Goal: Transaction & Acquisition: Purchase product/service

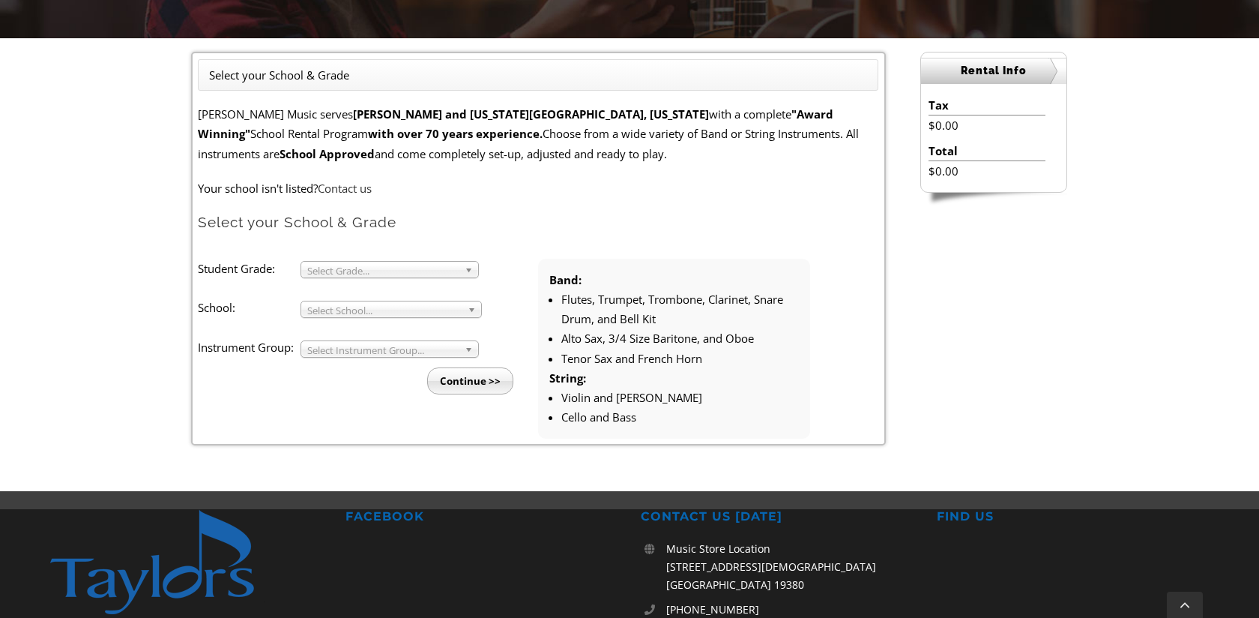
scroll to position [390, 0]
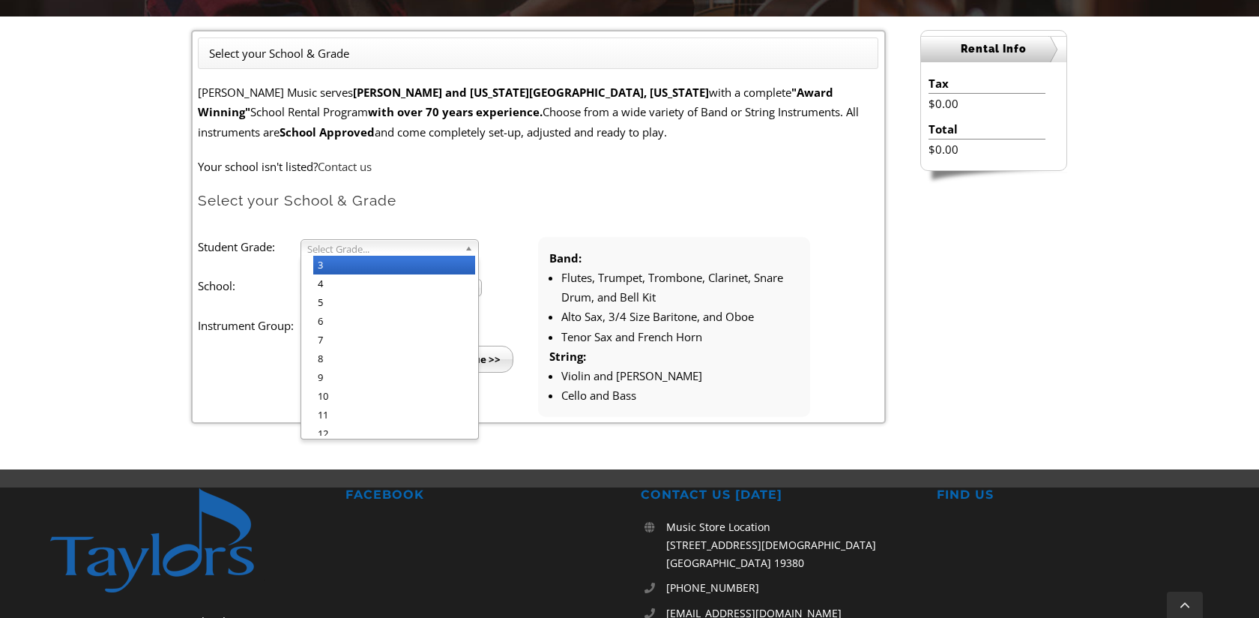
click at [465, 248] on b at bounding box center [471, 248] width 13 height 16
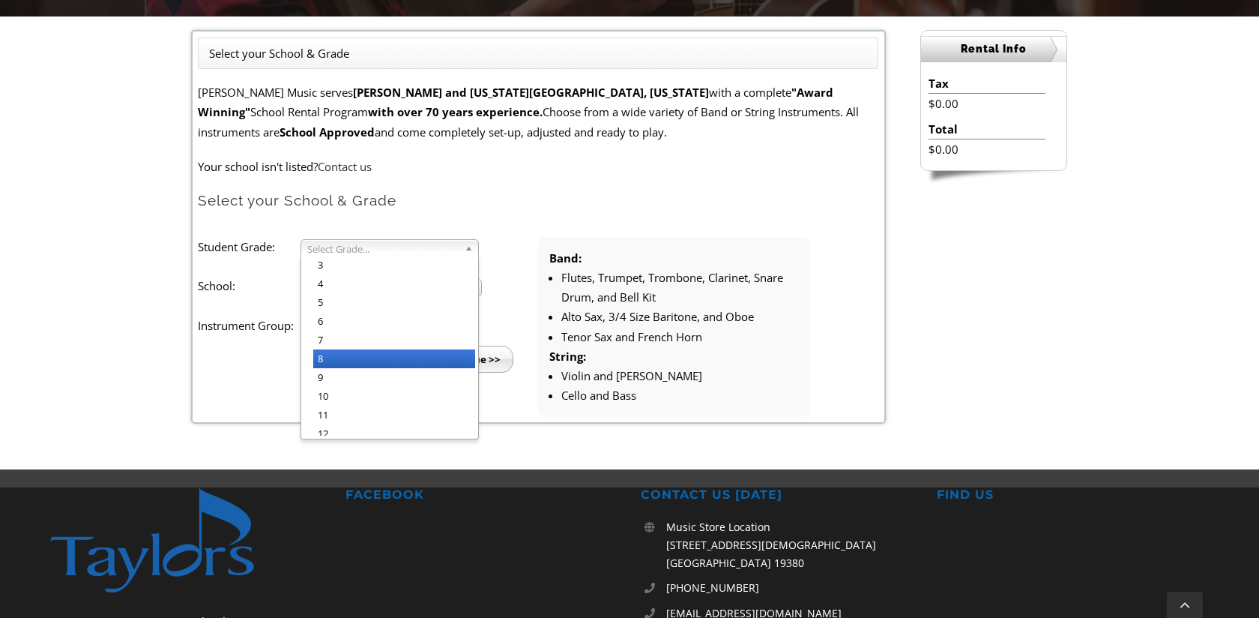
click at [375, 354] on li "8" at bounding box center [394, 358] width 162 height 19
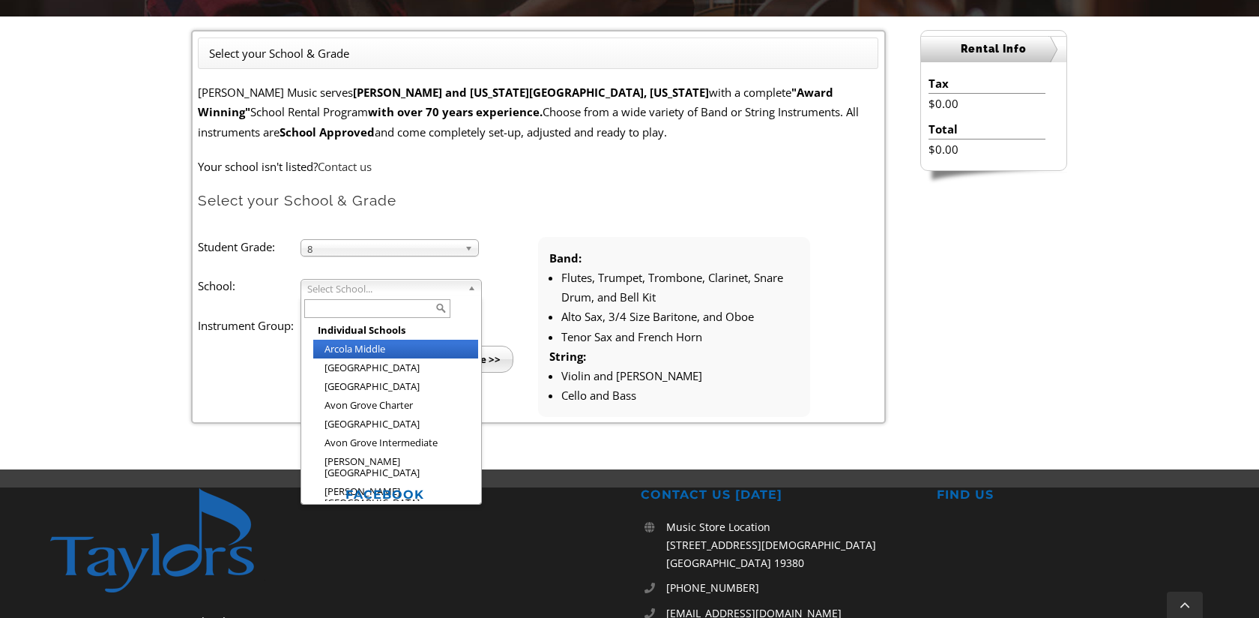
click at [469, 290] on b at bounding box center [474, 288] width 13 height 16
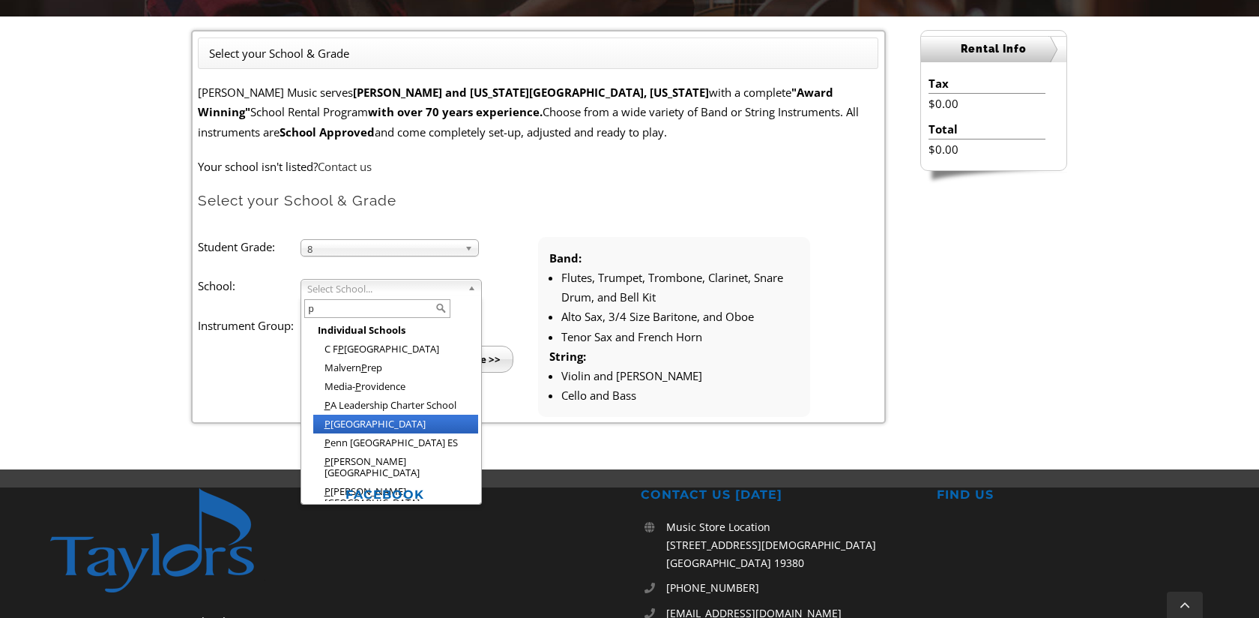
type input "p"
click at [371, 420] on li "P eirce Middle School" at bounding box center [395, 423] width 165 height 19
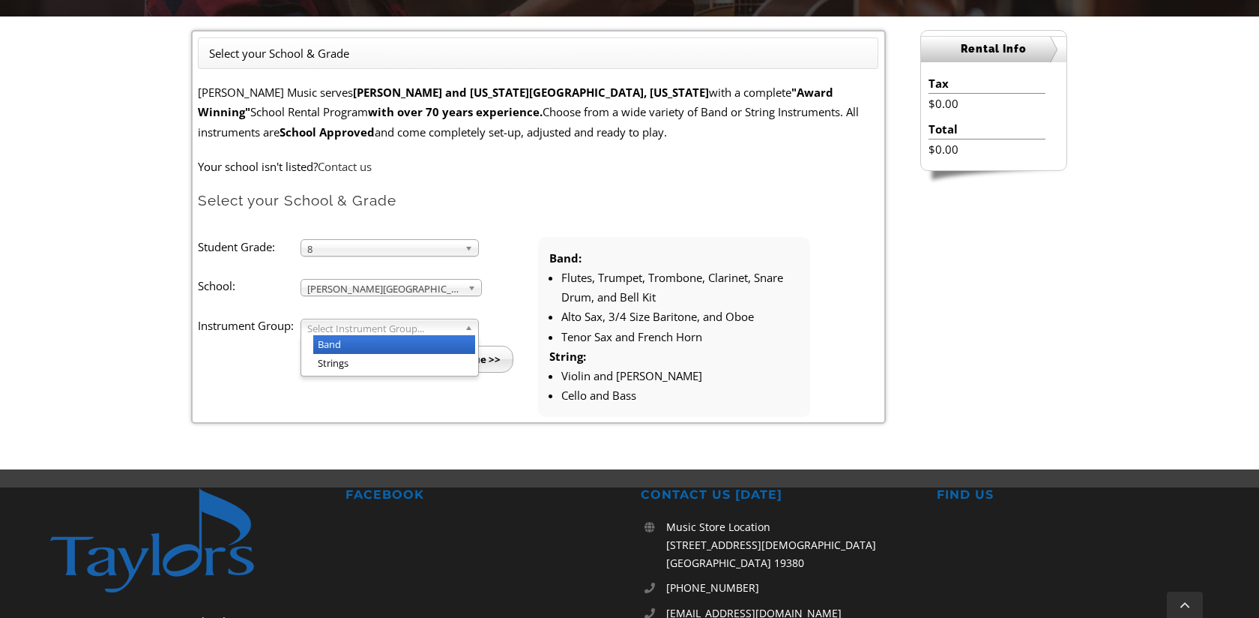
click at [462, 326] on link "Select Instrument Group..." at bounding box center [390, 326] width 178 height 17
click at [468, 322] on b at bounding box center [471, 327] width 13 height 16
click at [395, 339] on li "Band" at bounding box center [394, 344] width 162 height 19
click at [463, 358] on input "Continue >>" at bounding box center [470, 358] width 86 height 27
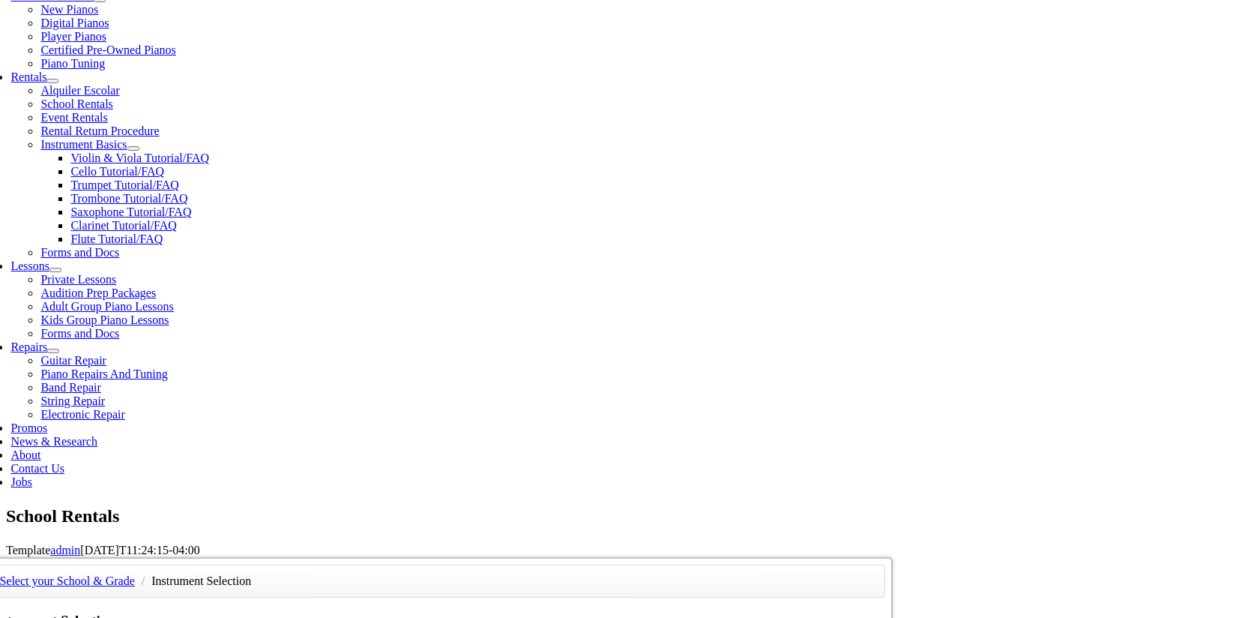
scroll to position [450, 0]
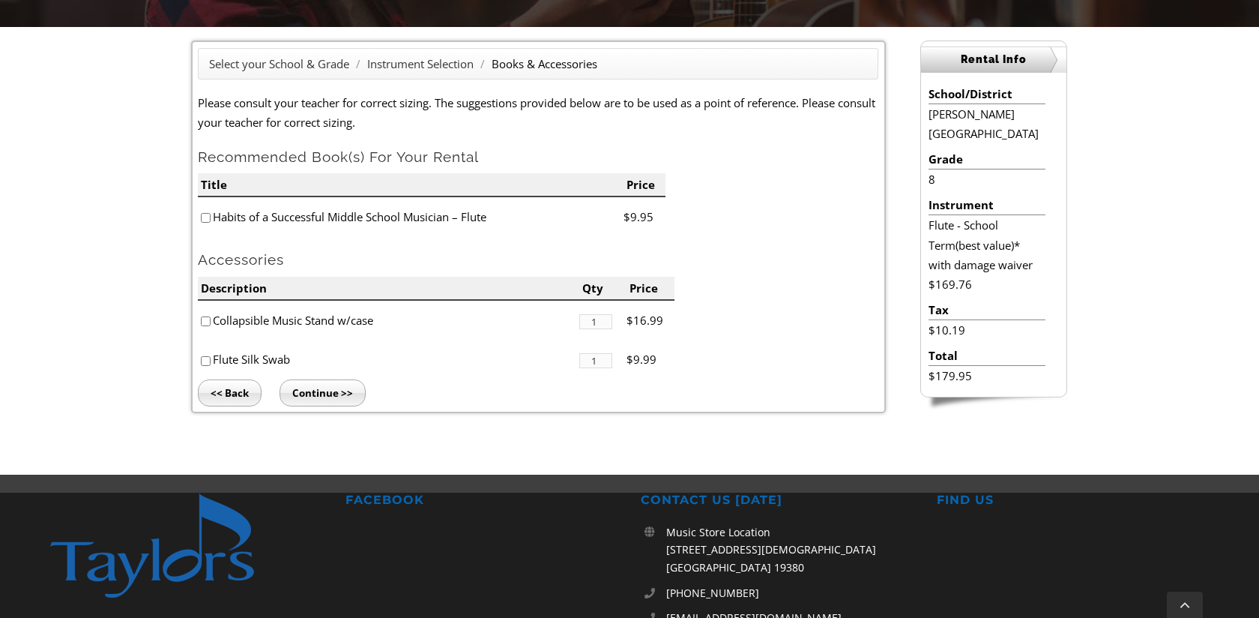
scroll to position [390, 0]
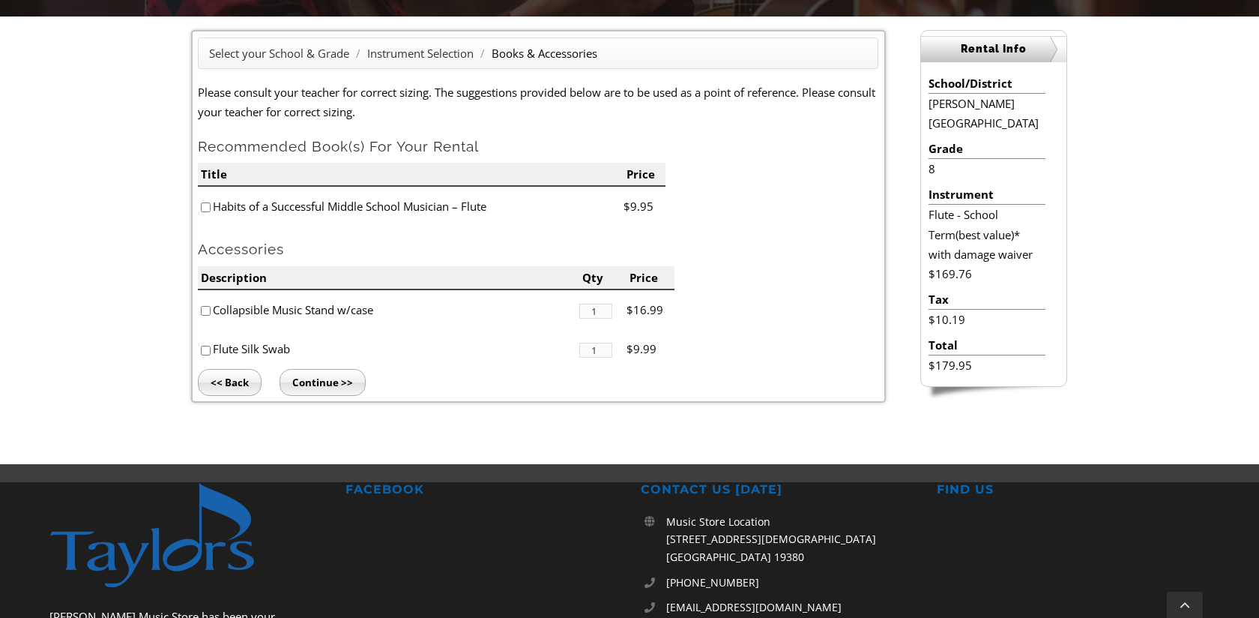
click at [199, 209] on li "Habits of a Successful Middle School Musician – Flute" at bounding box center [410, 207] width 425 height 40
click at [207, 210] on input"] "checkbox" at bounding box center [206, 207] width 10 height 10
checkbox input"] "true"
click at [202, 314] on input"] "checkbox" at bounding box center [206, 311] width 10 height 10
checkbox input"] "true"
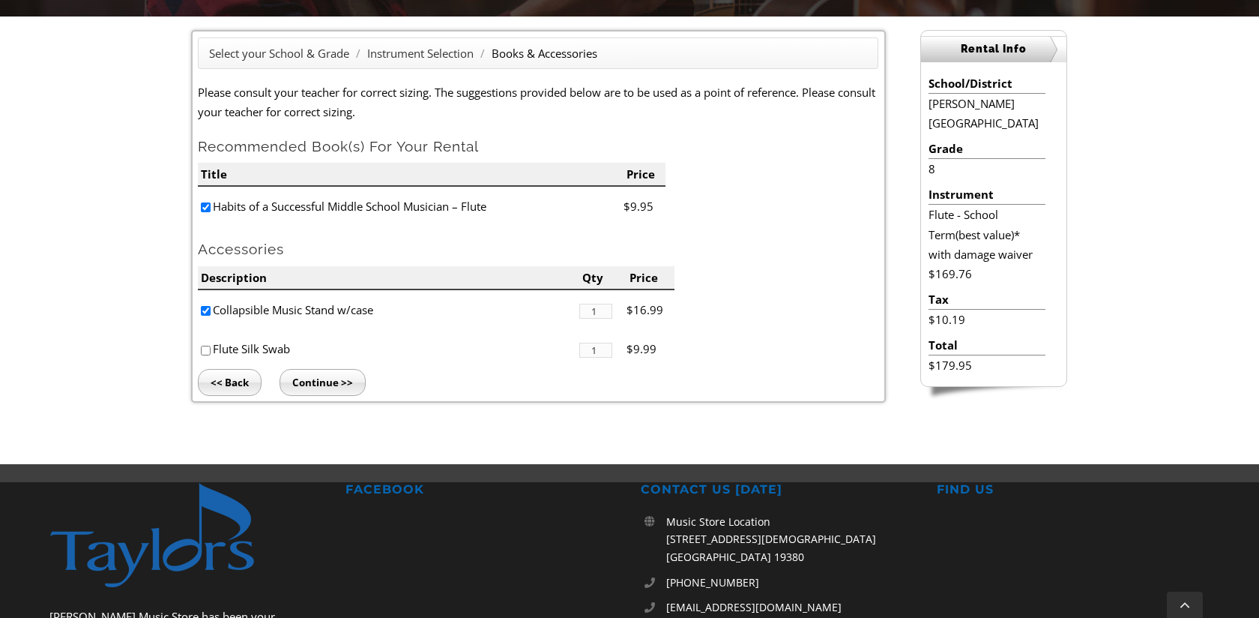
click at [205, 347] on input"] "checkbox" at bounding box center [206, 350] width 10 height 10
checkbox input"] "true"
click at [339, 382] on input "Continue >>" at bounding box center [323, 382] width 86 height 27
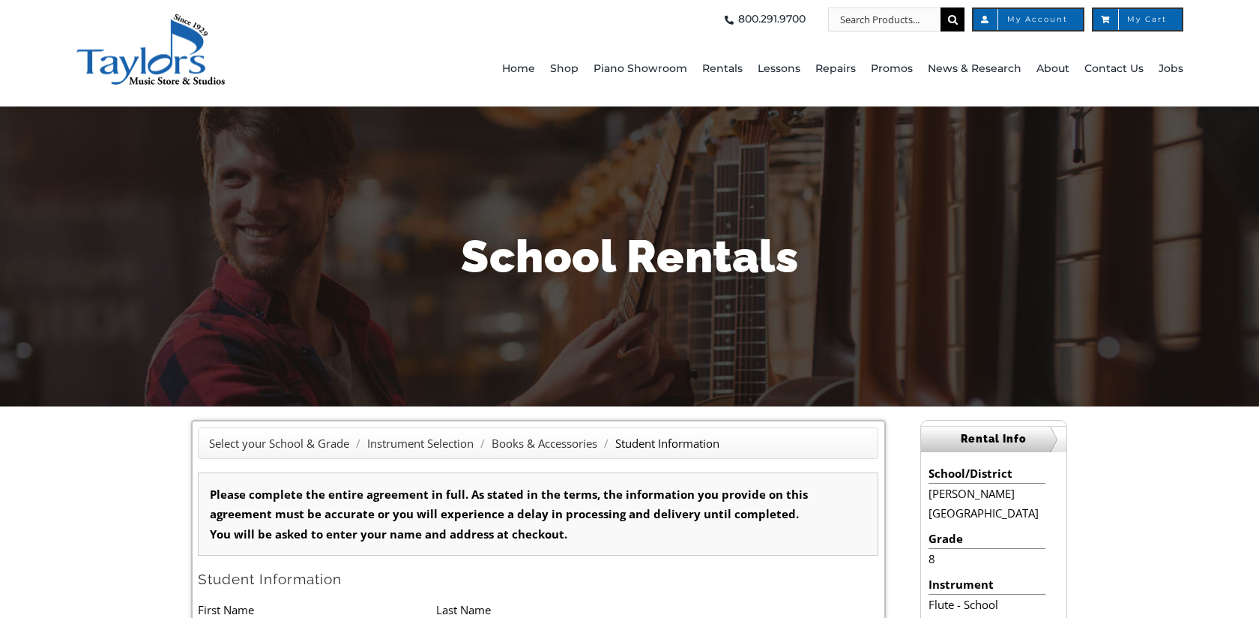
type input "1"
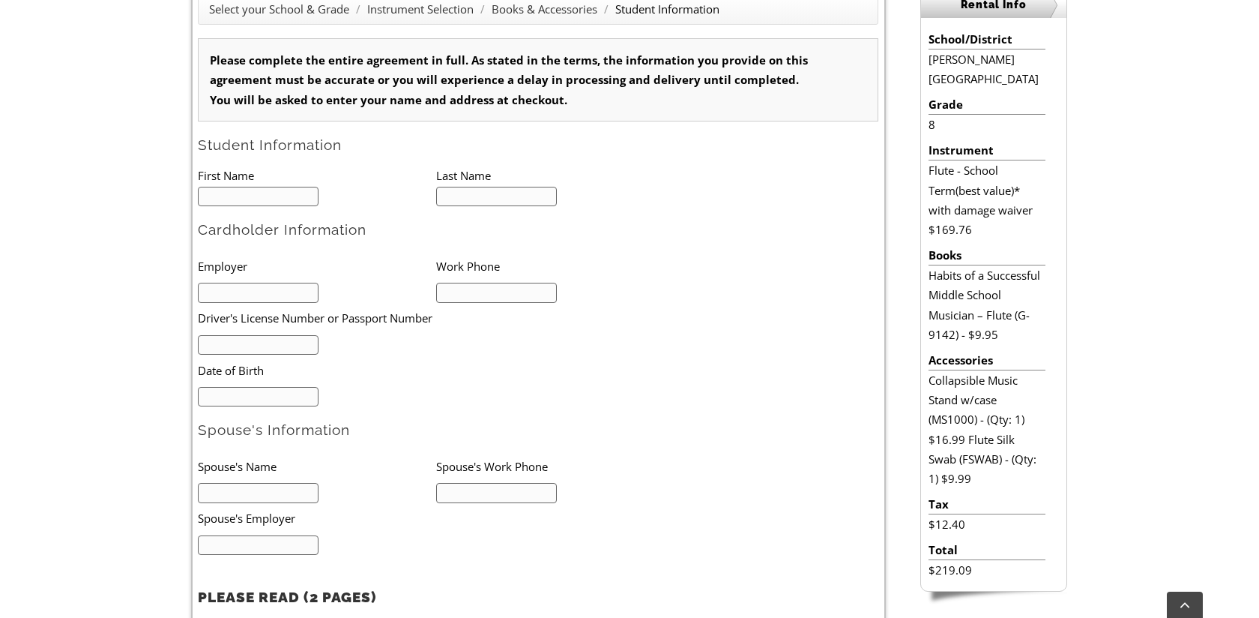
scroll to position [450, 0]
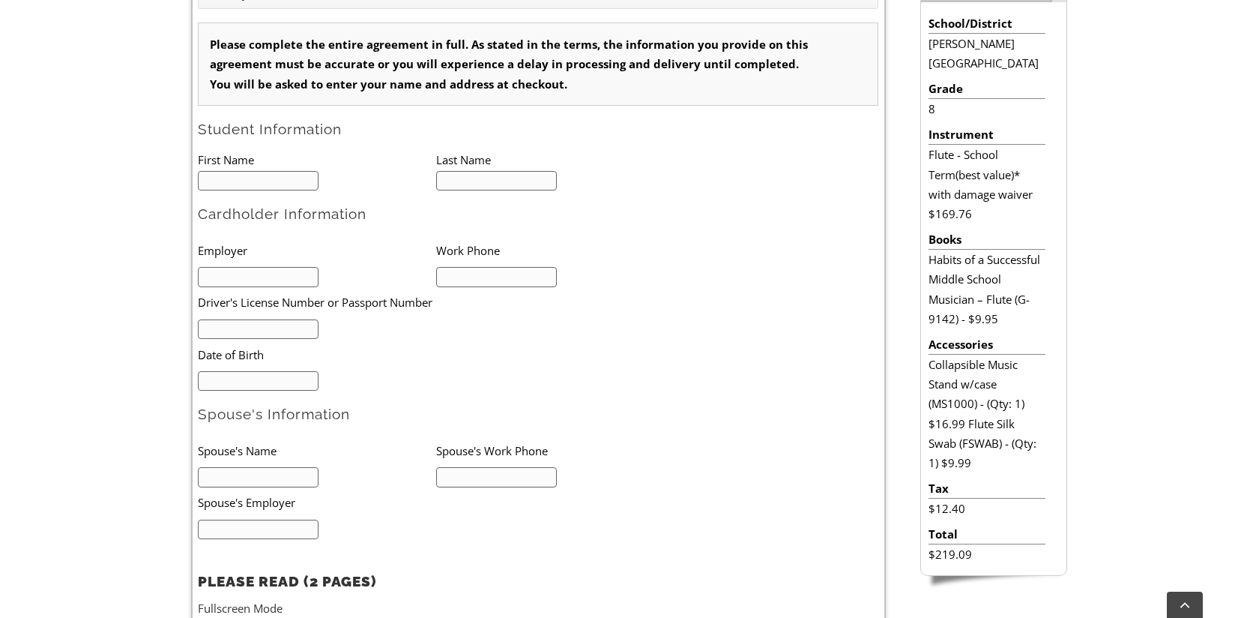
click at [289, 190] on input "text" at bounding box center [258, 181] width 121 height 20
type input "J"
type input "Jessie"
click at [453, 186] on input "text" at bounding box center [496, 181] width 121 height 20
type input "Maswela"
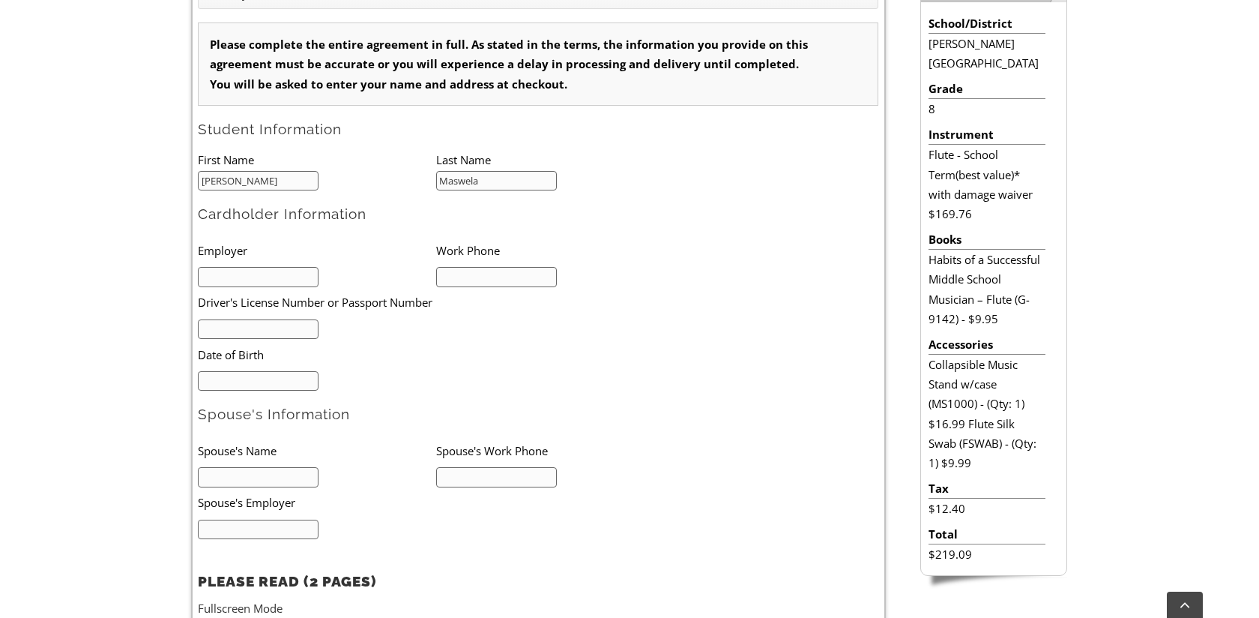
click at [268, 274] on input "text" at bounding box center [258, 277] width 121 height 20
type input "Concoct"
click at [474, 277] on input "text" at bounding box center [496, 277] width 121 height 20
type input "4847574583"
click at [280, 327] on input "text" at bounding box center [258, 329] width 121 height 20
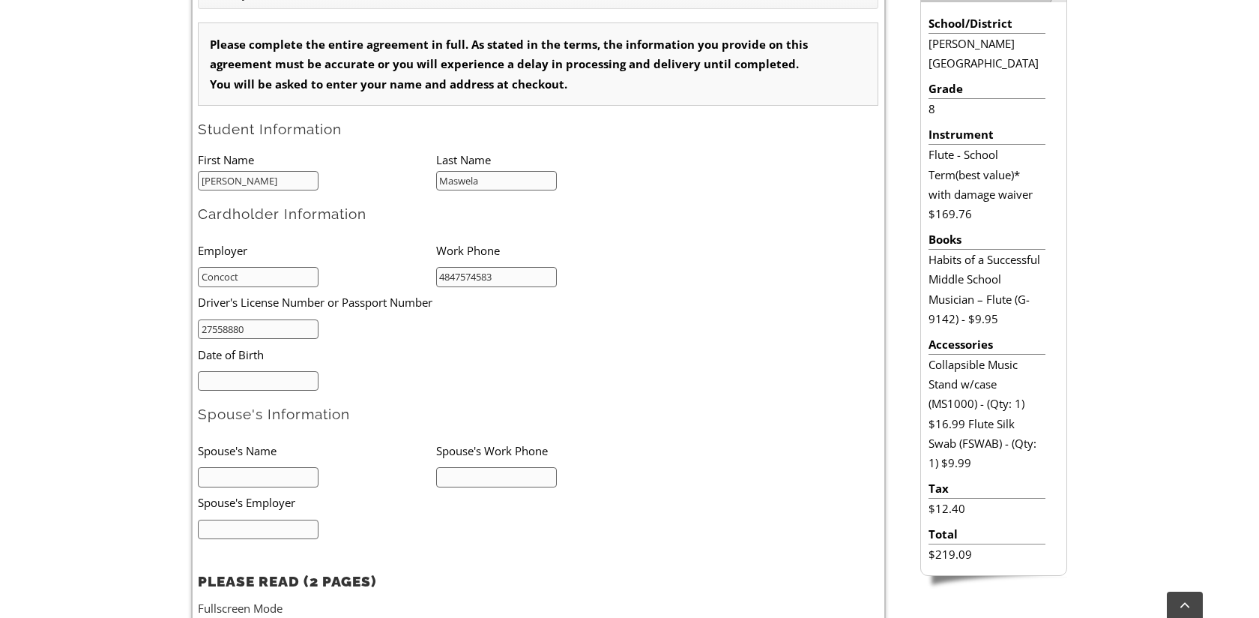
type input "27558880"
click at [256, 385] on input "mm/dd/yyyy" at bounding box center [258, 381] width 121 height 20
type input "09/20/1982"
click at [254, 474] on input "text" at bounding box center [258, 477] width 121 height 20
type input "Shorai Ndoro"
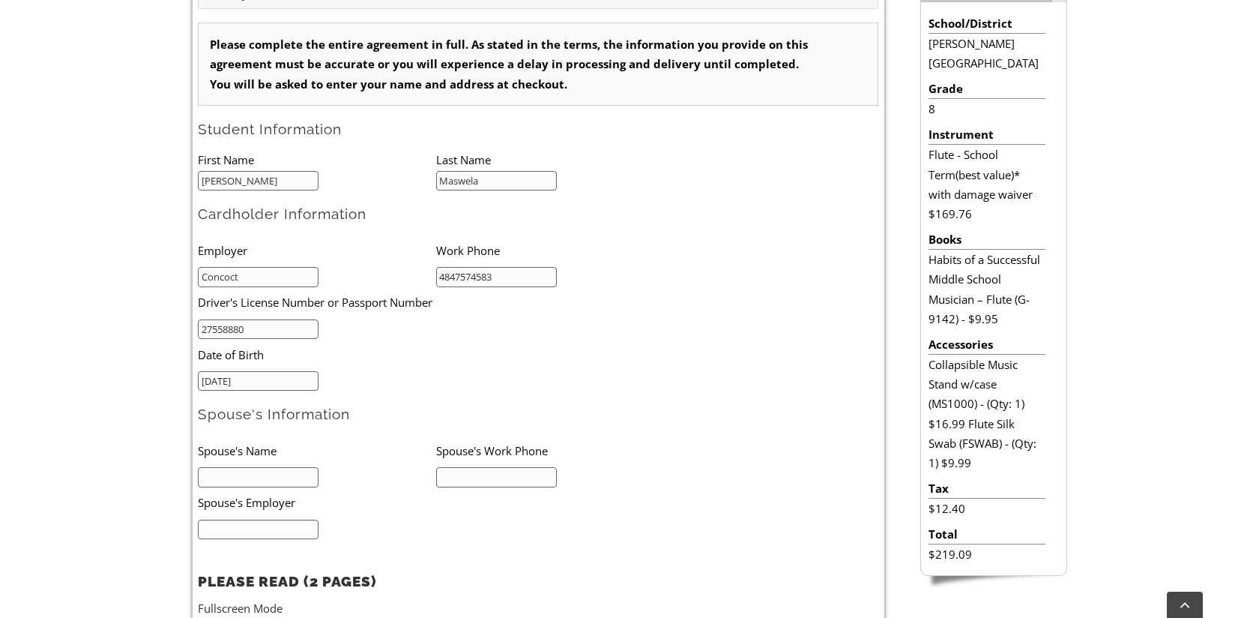
type input "4847574583"
click at [260, 522] on input "text" at bounding box center [258, 529] width 121 height 20
type input "Concoct"
click at [343, 523] on li "Concoct" at bounding box center [317, 528] width 238 height 21
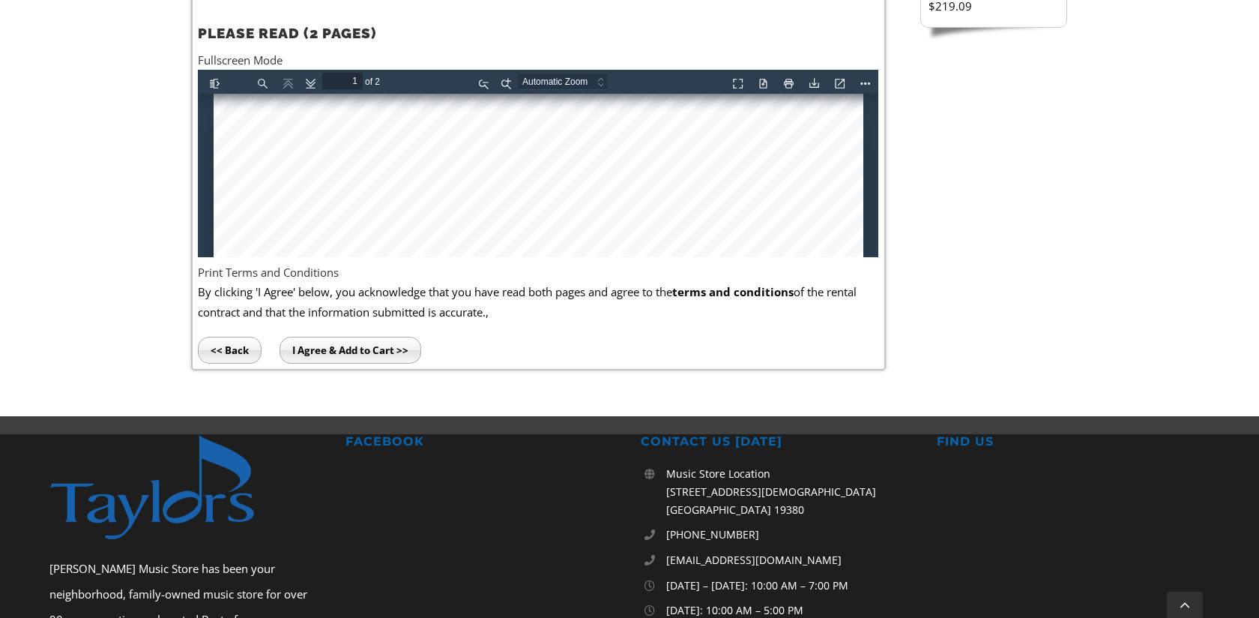
scroll to position [1019, 0]
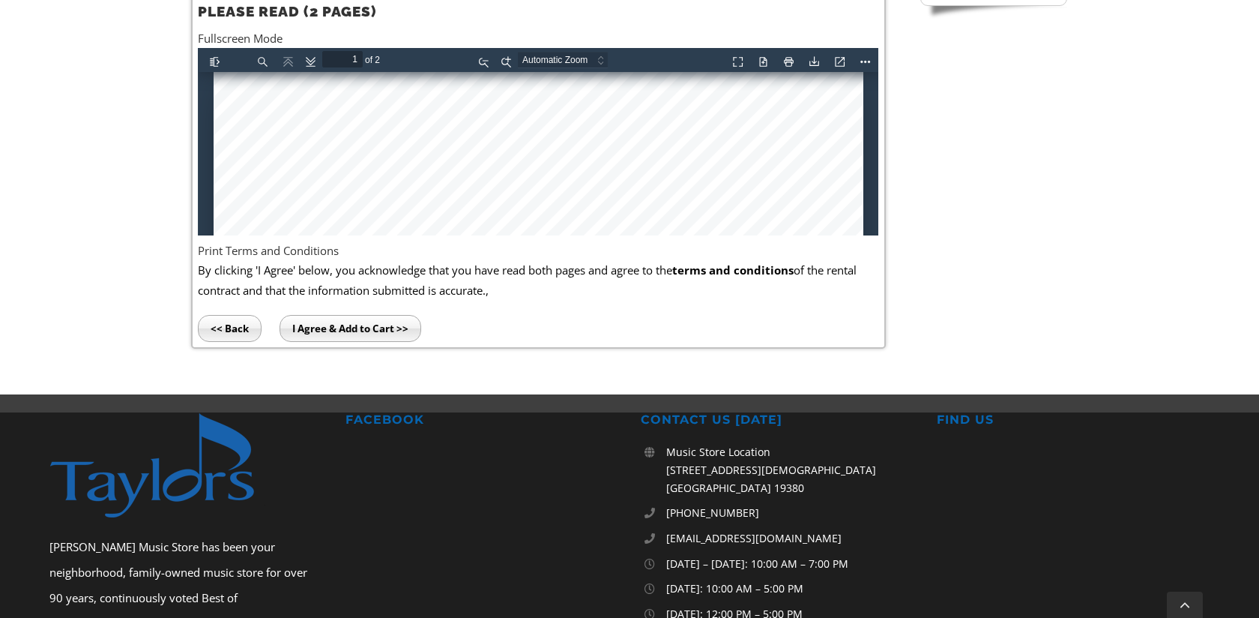
click at [369, 323] on input "I Agree & Add to Cart >>" at bounding box center [351, 328] width 142 height 27
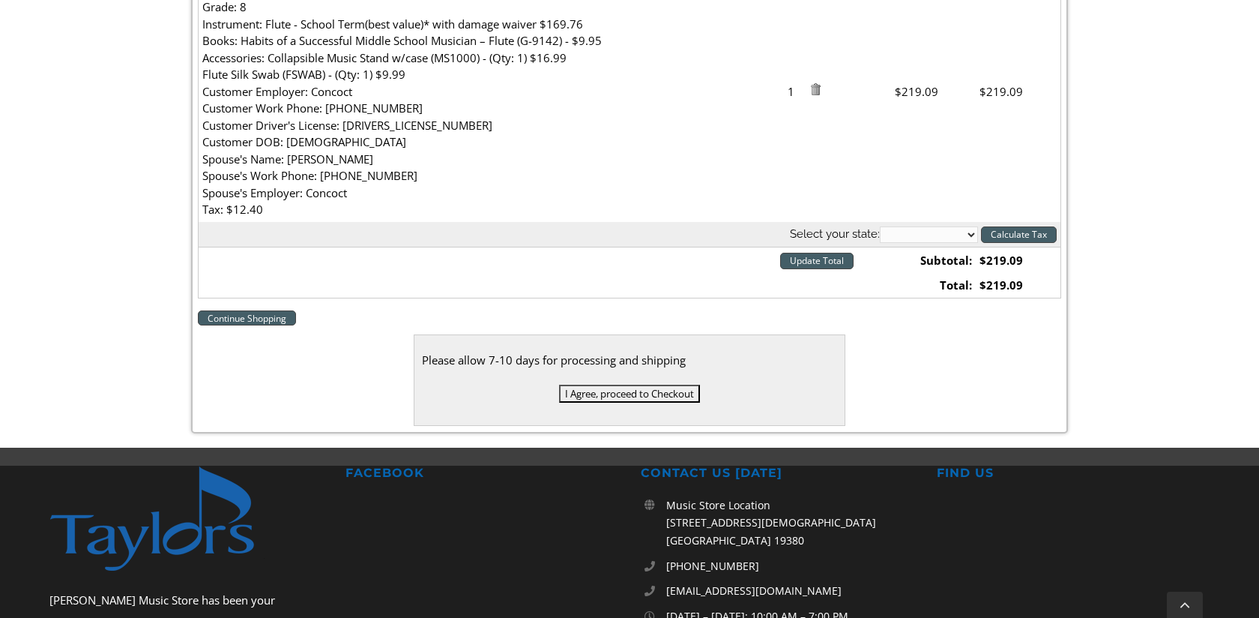
scroll to position [570, 0]
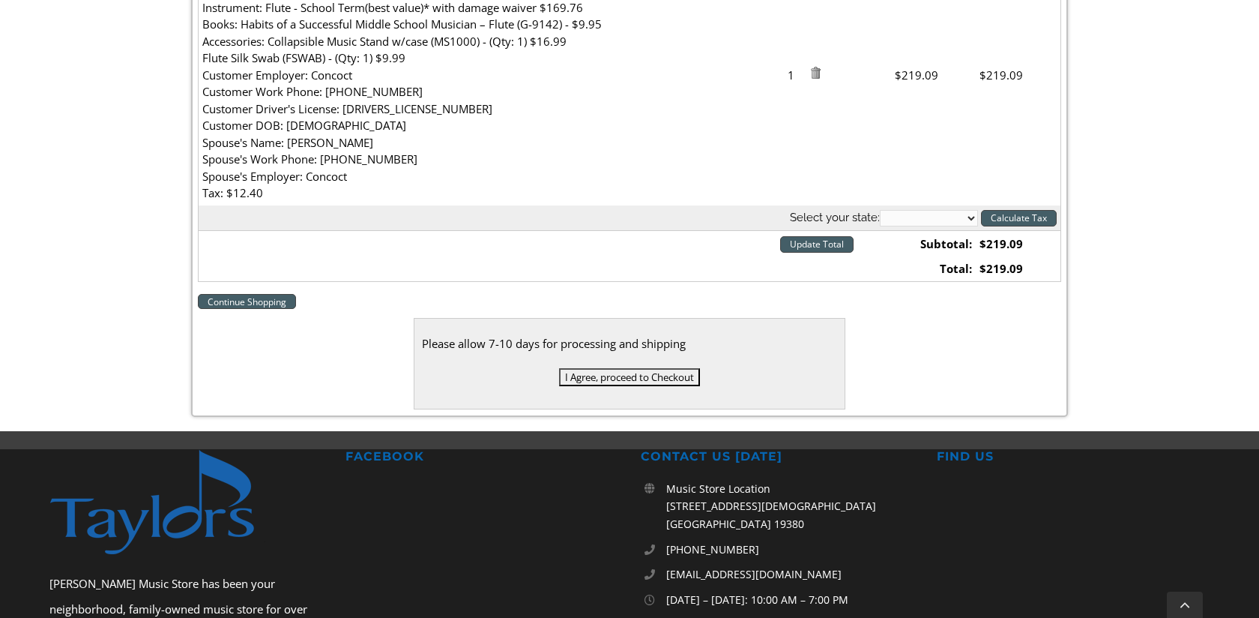
click at [635, 378] on input "I Agree, proceed to Checkout" at bounding box center [629, 377] width 141 height 18
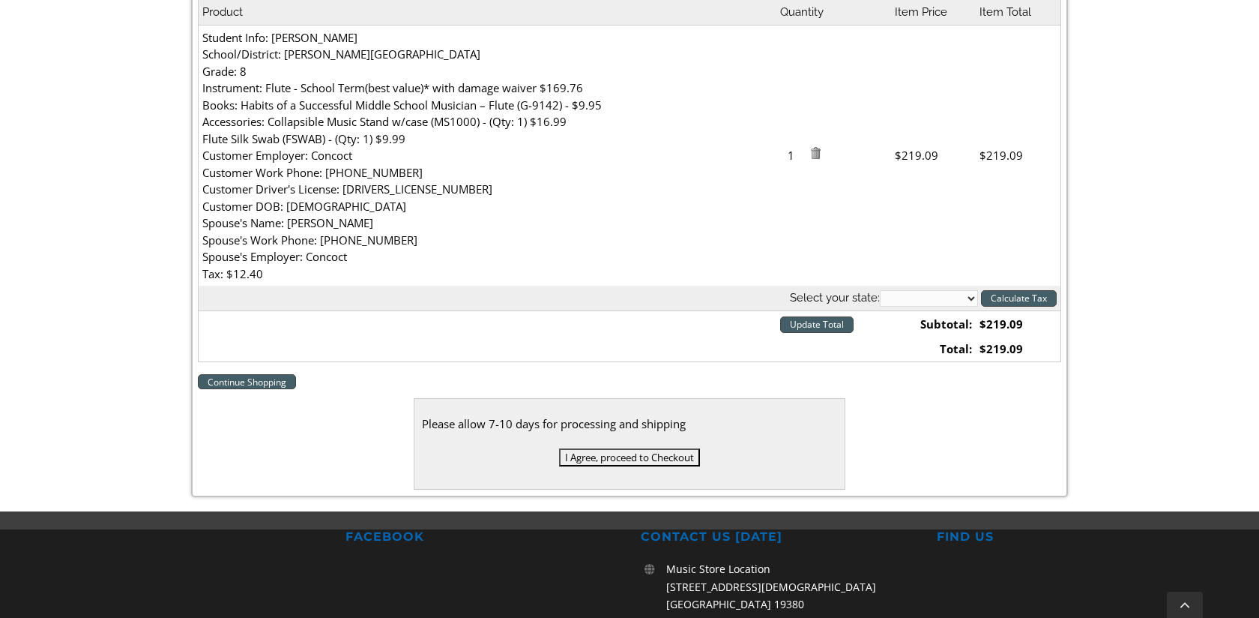
scroll to position [570, 0]
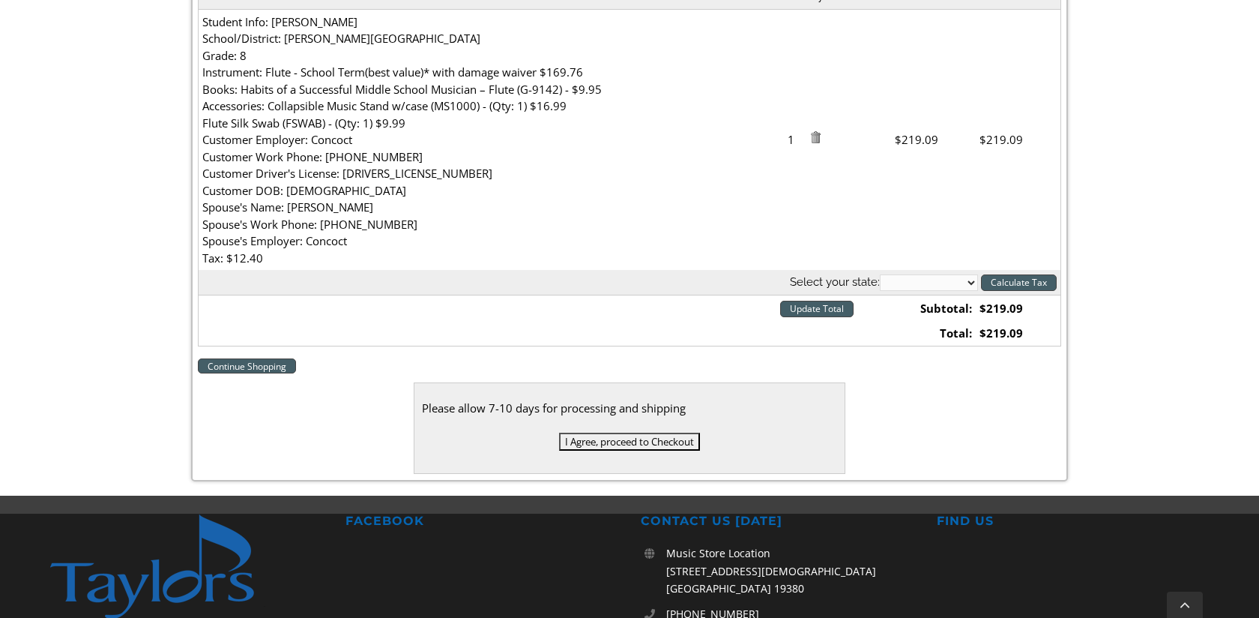
click at [640, 440] on input "I Agree, proceed to Checkout" at bounding box center [629, 441] width 141 height 18
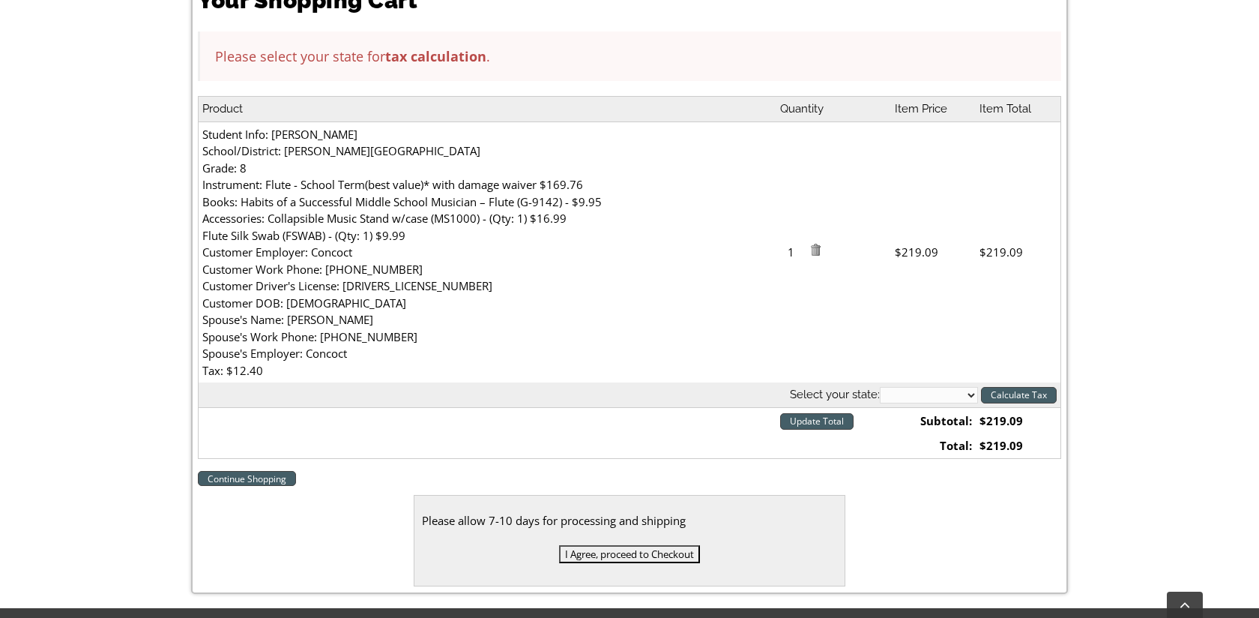
scroll to position [480, 0]
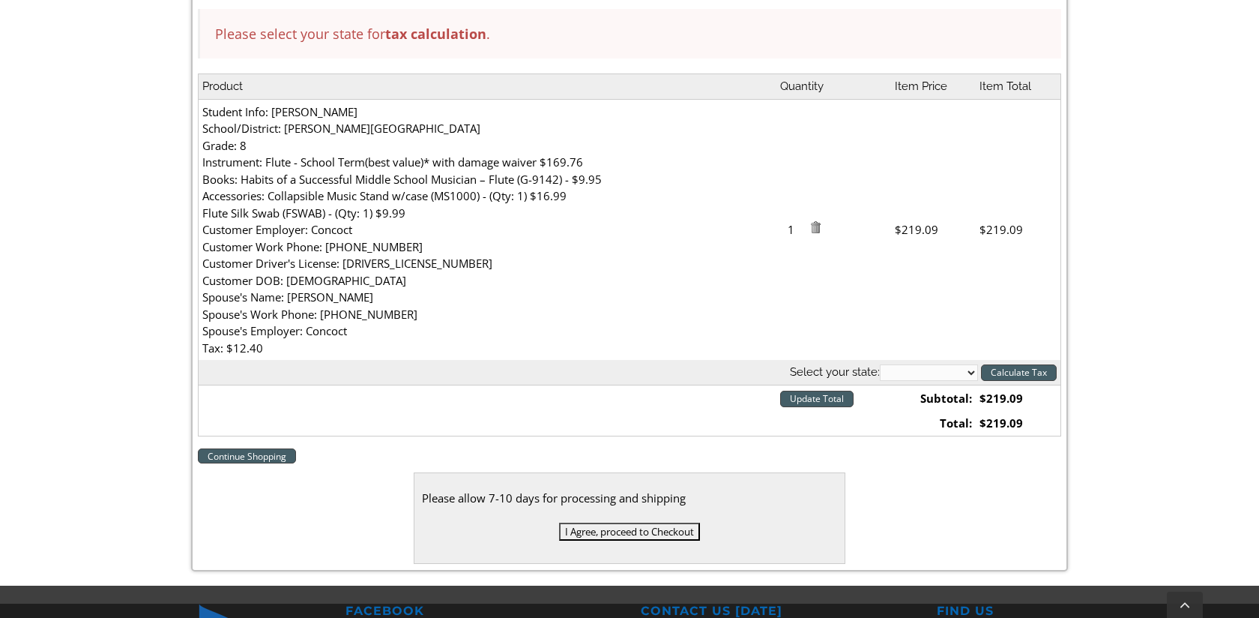
click at [974, 369] on select "[US_STATE] [US_STATE] [US_STATE] [US_STATE] [US_STATE] [US_STATE] [US_STATE] [U…" at bounding box center [929, 372] width 98 height 16
select select "PA"
click at [662, 534] on input "I Agree, proceed to Checkout" at bounding box center [629, 531] width 141 height 18
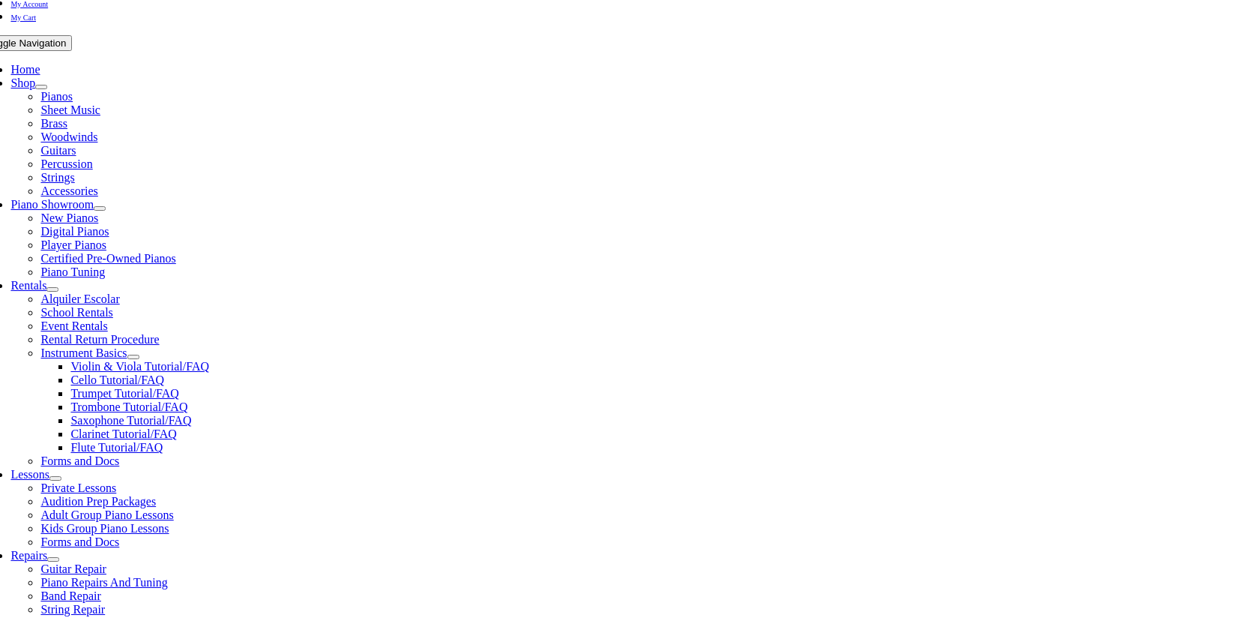
scroll to position [270, 0]
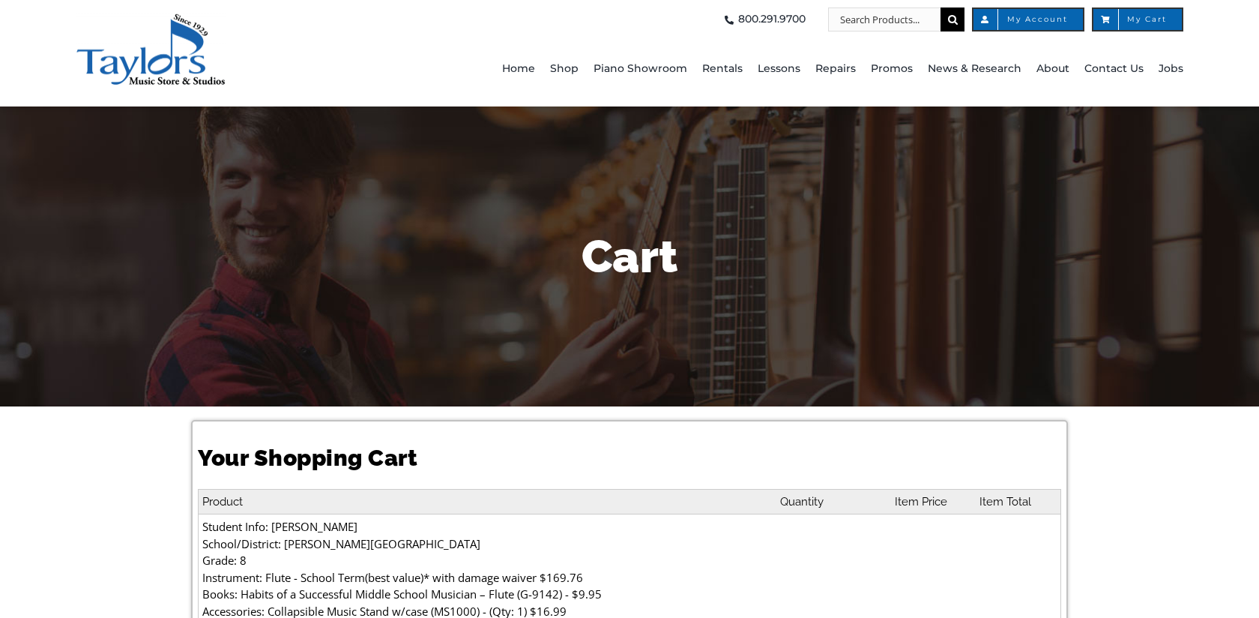
select select "PA"
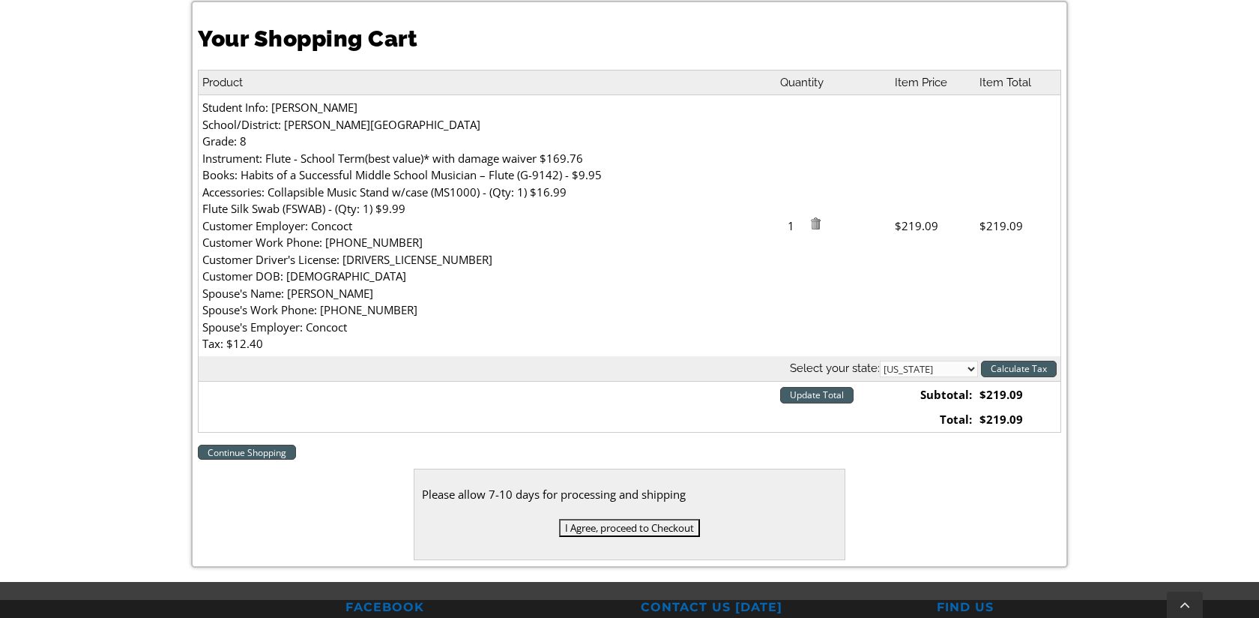
scroll to position [420, 0]
click at [648, 527] on input "I Agree, proceed to Checkout" at bounding box center [629, 527] width 141 height 18
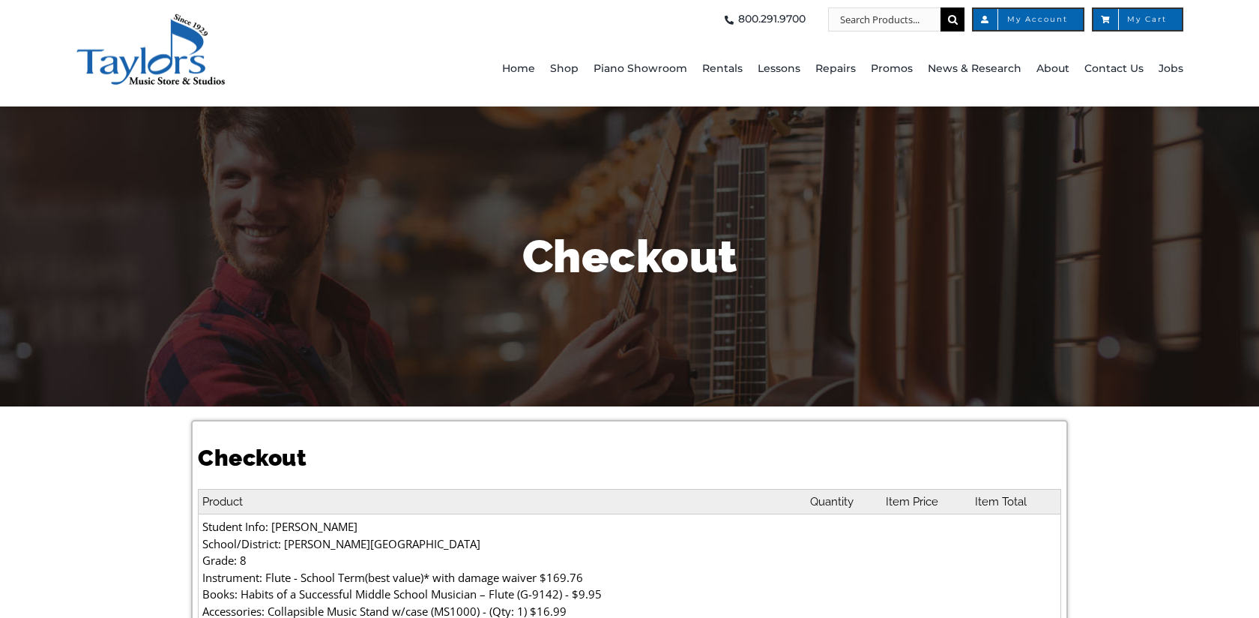
select select
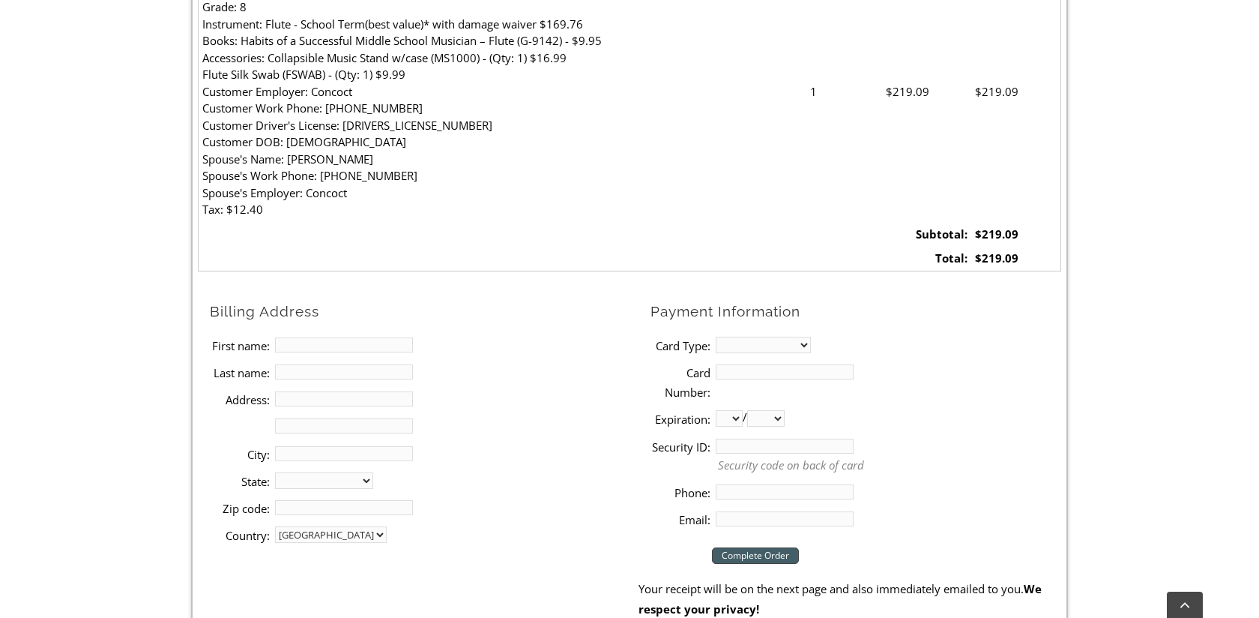
scroll to position [570, 0]
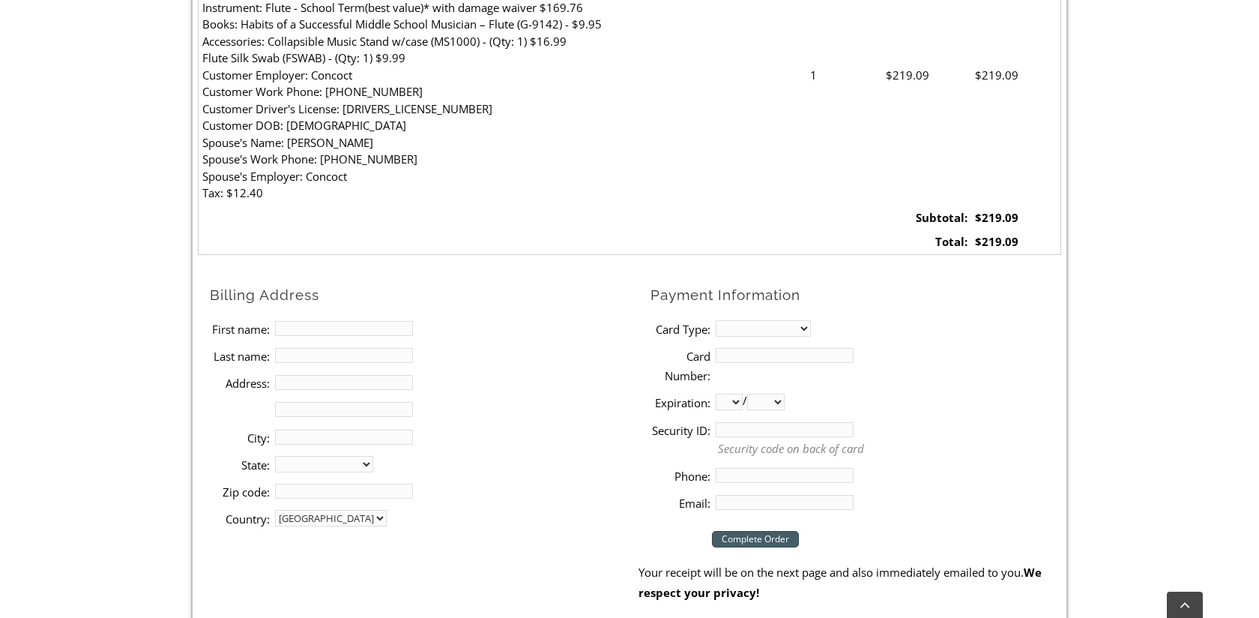
click at [342, 322] on input "First name:" at bounding box center [344, 328] width 138 height 15
type input "Shorai"
type input "Ndoro"
type input "[STREET_ADDRESS]"
type input "[GEOGRAPHIC_DATA][PERSON_NAME]"
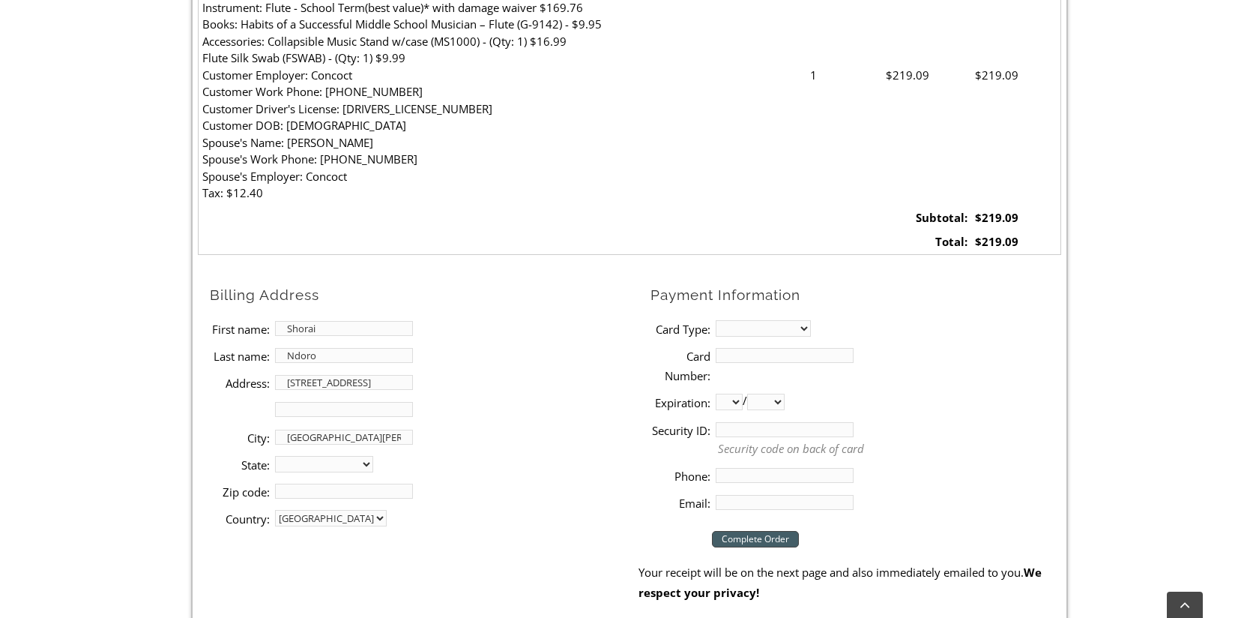
select select "PA"
type input "19380"
type input "4847574583"
click at [803, 327] on select "MasterCard Visa American Express Discover" at bounding box center [763, 328] width 95 height 16
select select "visa"
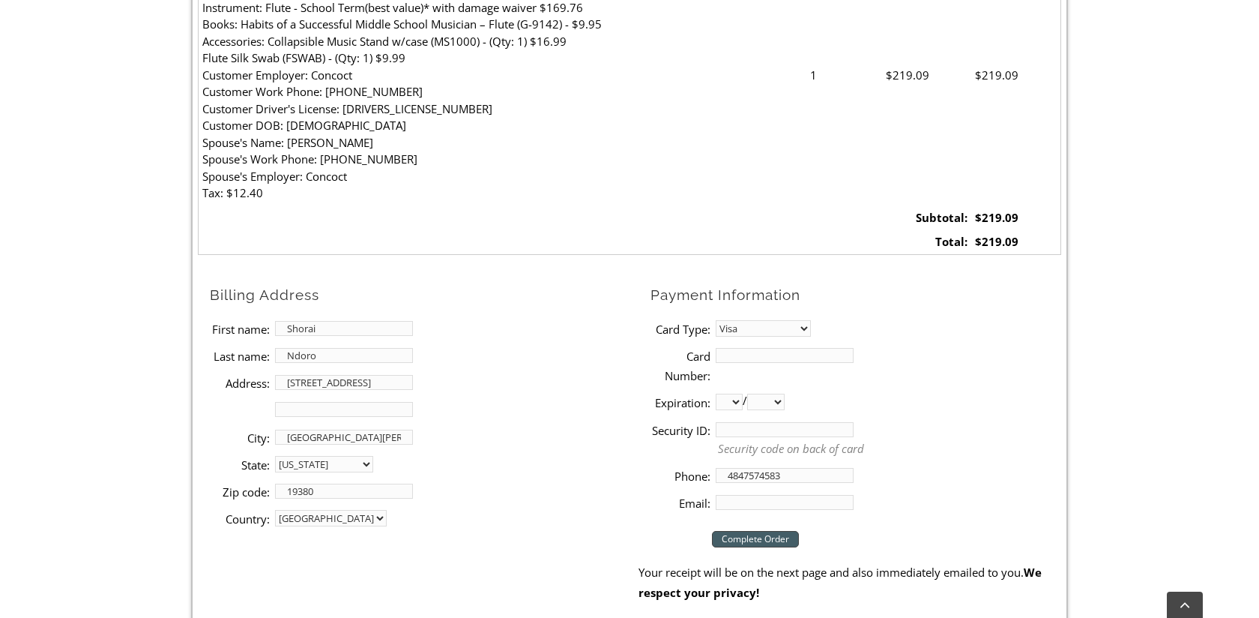
click at [786, 359] on input "Card Number:" at bounding box center [785, 355] width 138 height 15
type input "[CREDIT_CARD_NUMBER]"
select select "03"
select select "2028"
click at [734, 427] on input "Security ID:" at bounding box center [785, 429] width 138 height 15
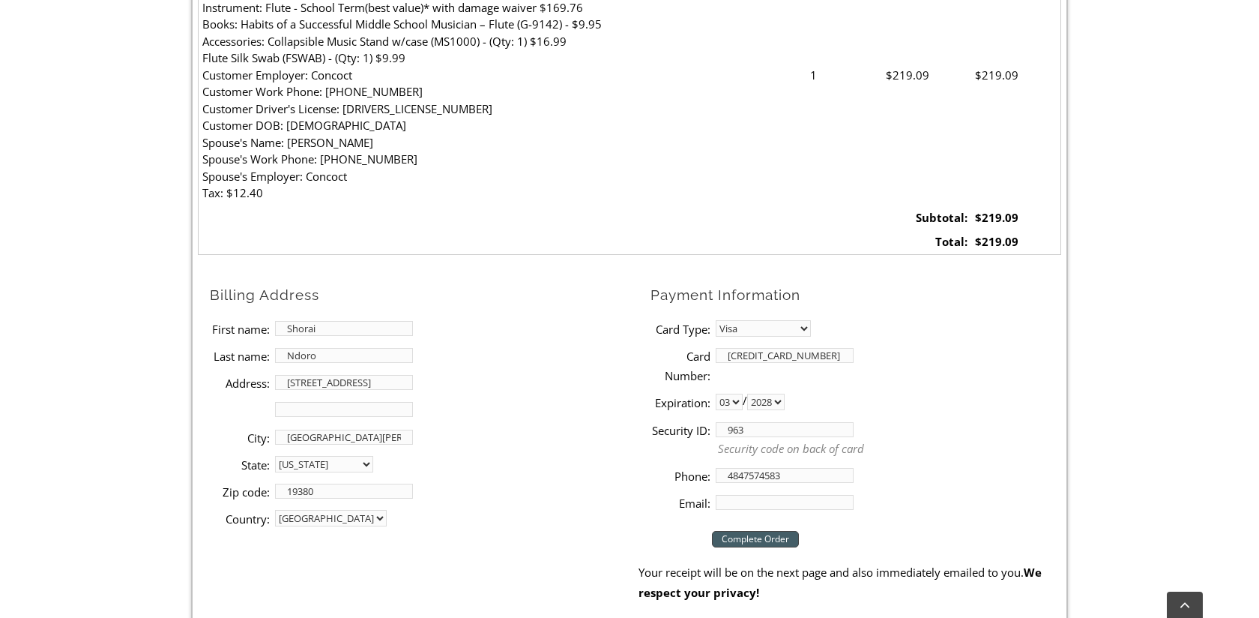
type input "963"
click at [759, 505] on input "Email:" at bounding box center [785, 502] width 138 height 15
type input "[EMAIL_ADDRESS][DOMAIN_NAME]"
click at [775, 539] on input "Complete Order" at bounding box center [755, 539] width 87 height 16
